Goal: Transaction & Acquisition: Purchase product/service

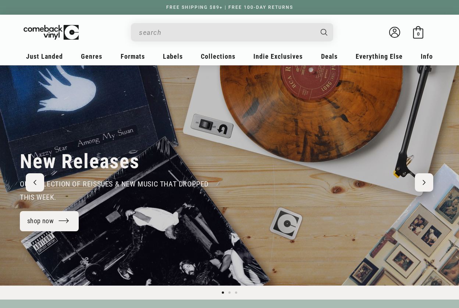
click at [219, 33] on input "When autocomplete results are available use up and down arrows to review and en…" at bounding box center [226, 32] width 174 height 15
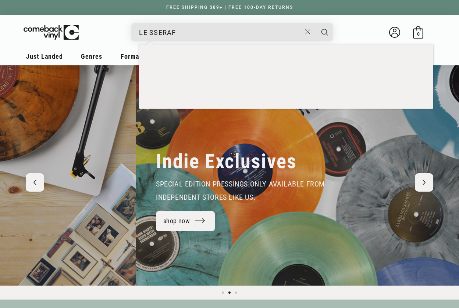
scroll to position [0, 459]
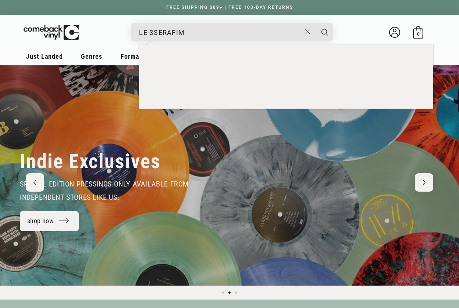
type input "LE SSERAFIM"
click at [325, 32] on button "Search" at bounding box center [324, 32] width 18 height 18
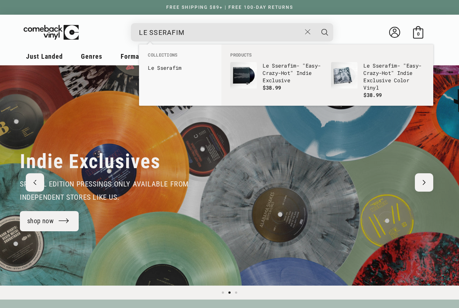
click at [325, 32] on button "Search" at bounding box center [324, 32] width 18 height 18
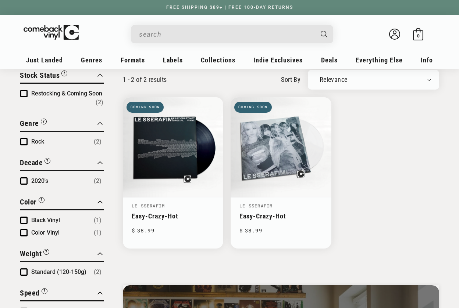
scroll to position [58, 0]
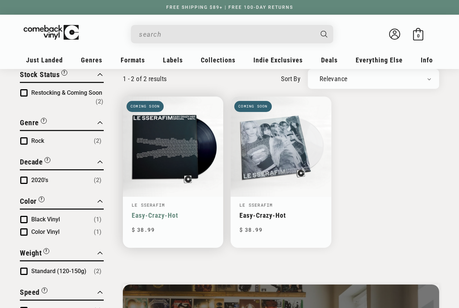
type input "LE SSERAFIM"
click at [167, 212] on link "Easy-Crazy-Hot" at bounding box center [173, 216] width 83 height 8
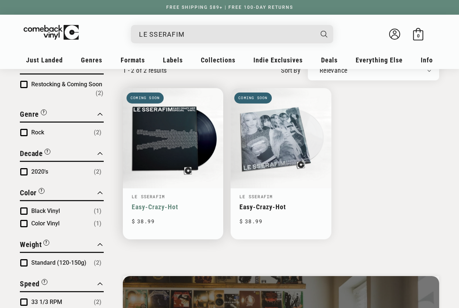
scroll to position [69, 0]
